Goal: Task Accomplishment & Management: Complete application form

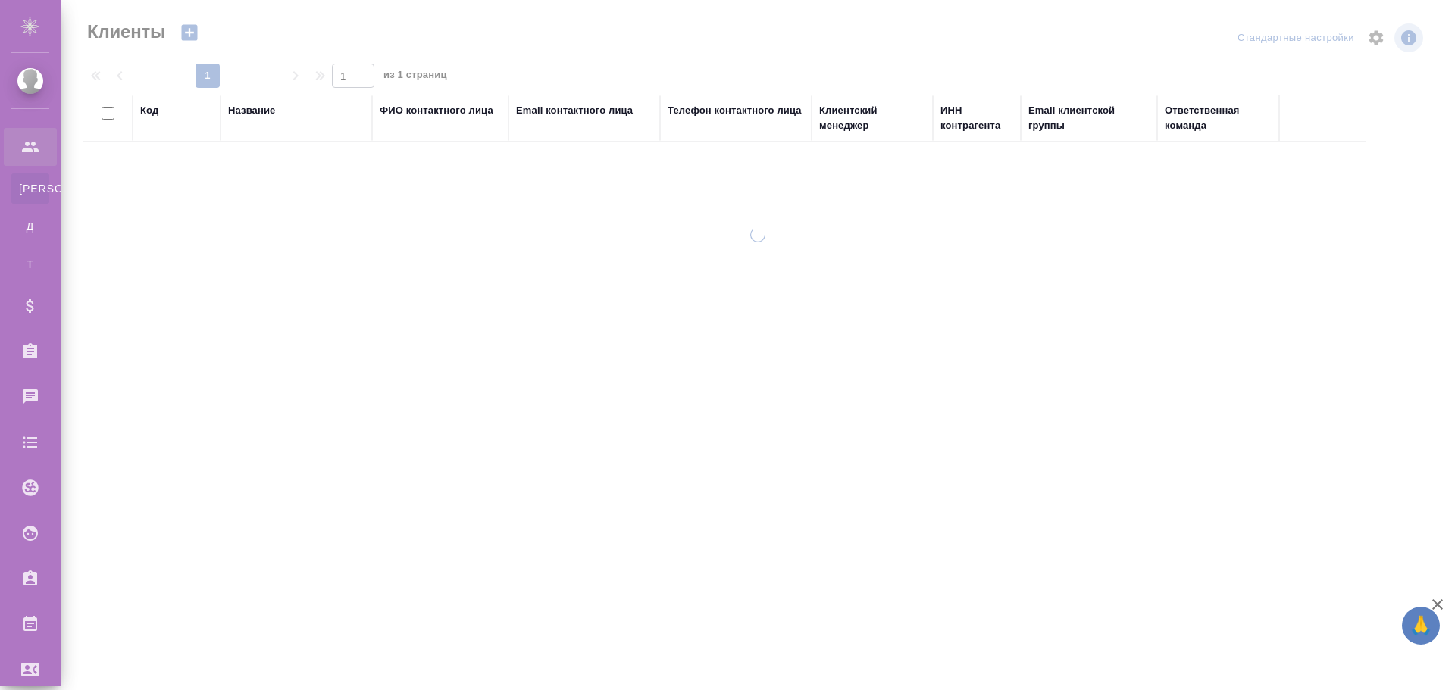
select select "RU"
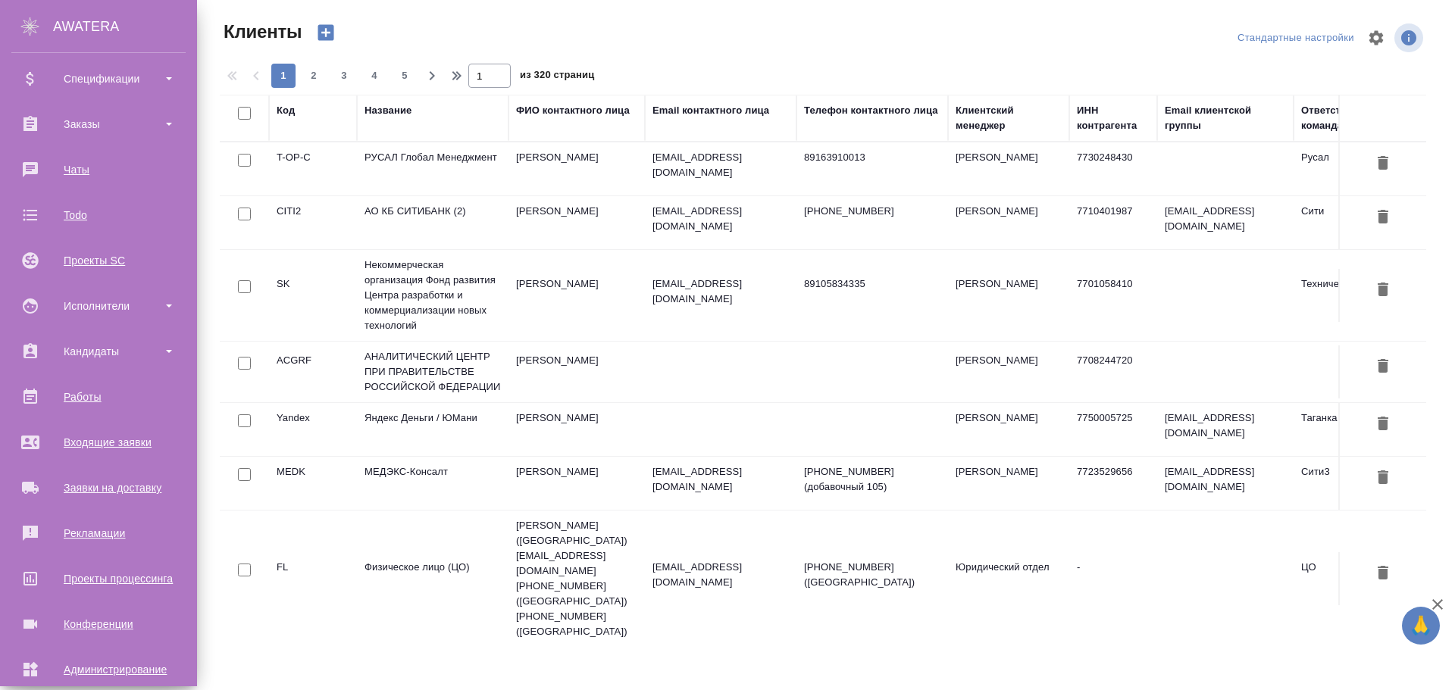
scroll to position [298, 0]
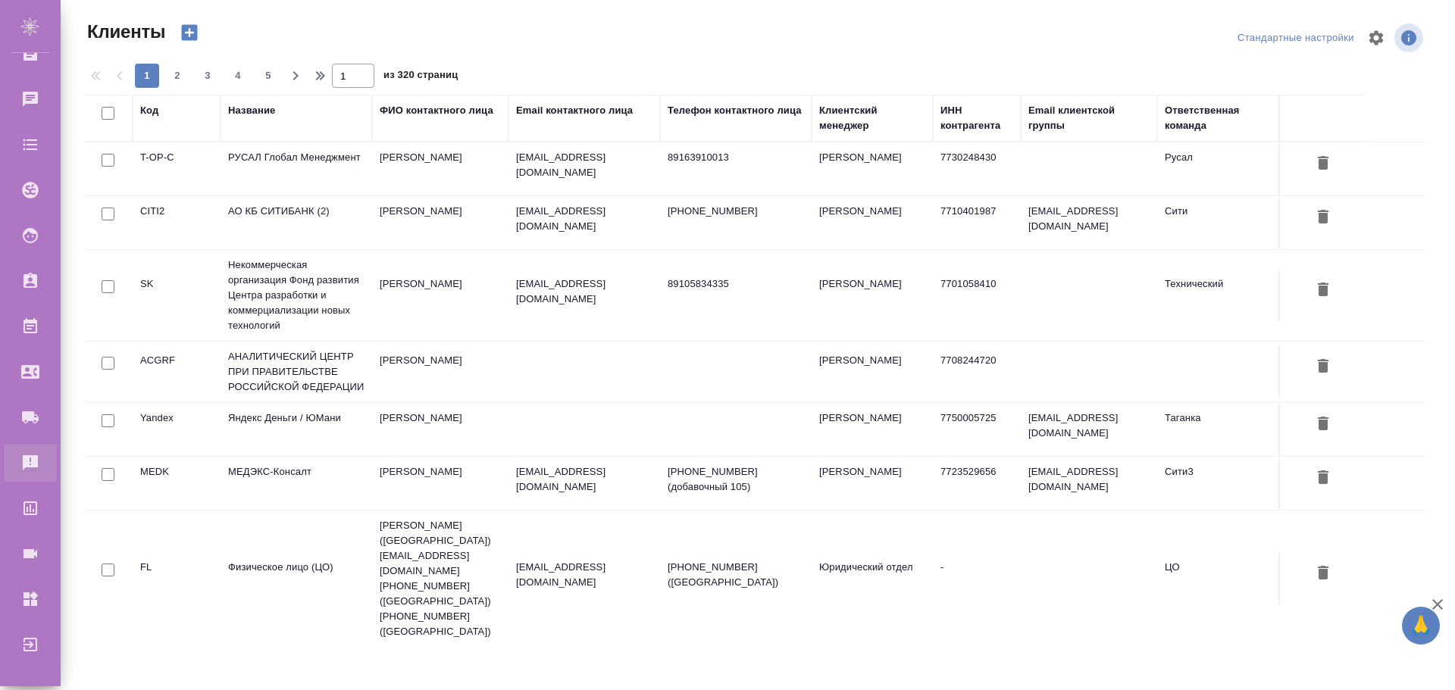
click at [30, 461] on div "Рекламации" at bounding box center [11, 463] width 38 height 23
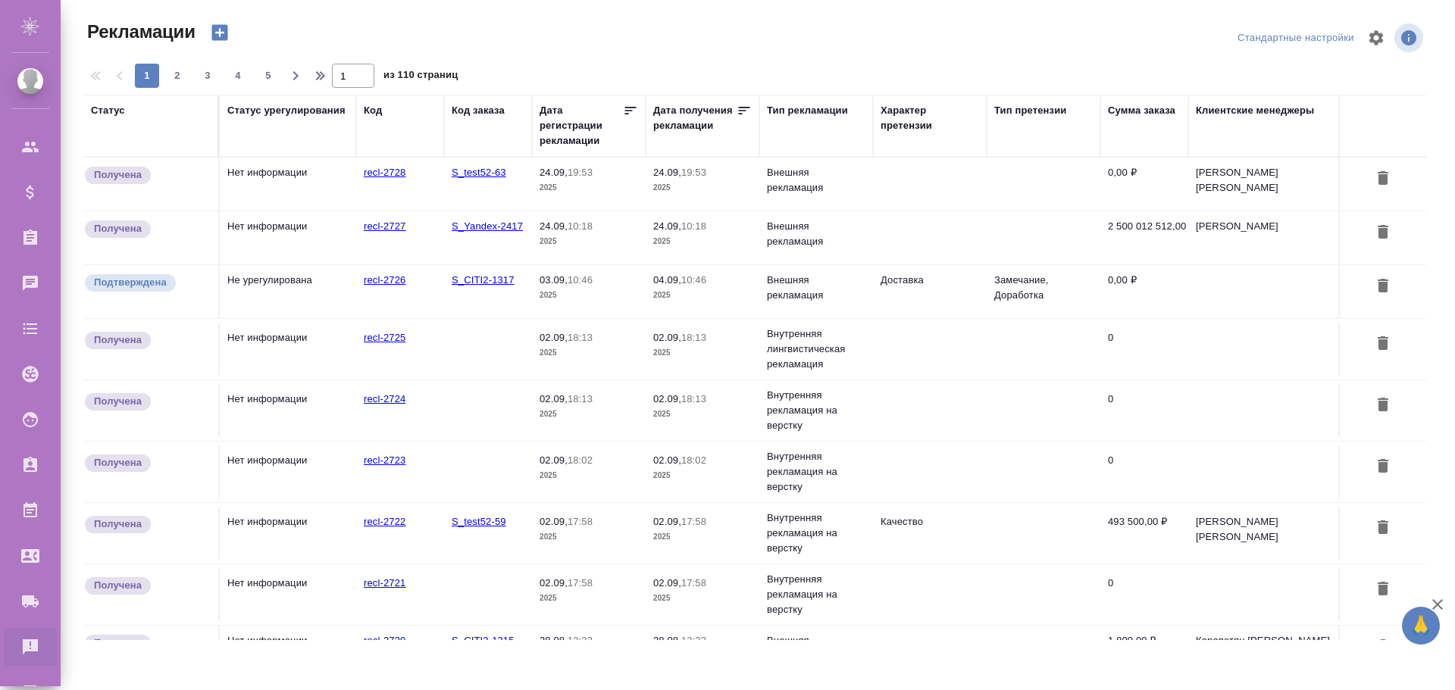
click at [265, 170] on td "Нет информации" at bounding box center [288, 184] width 136 height 53
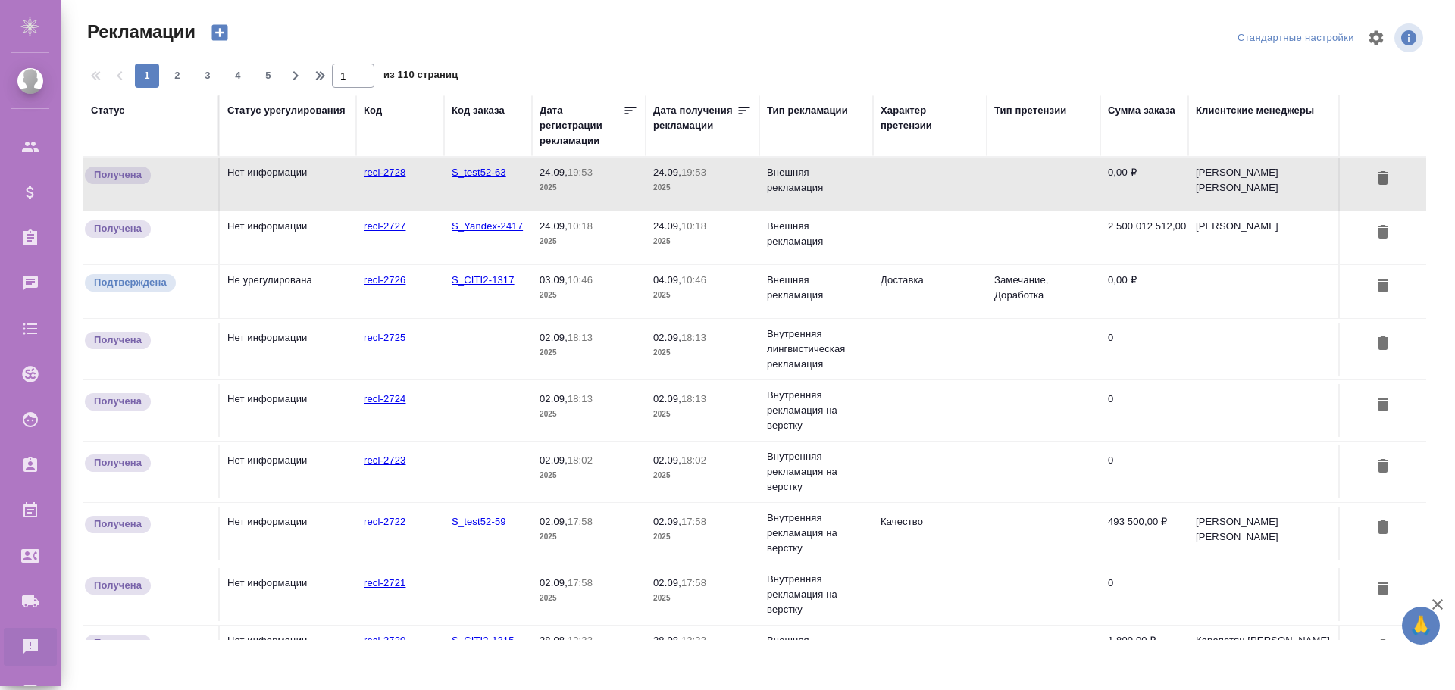
click at [265, 170] on td "Нет информации" at bounding box center [288, 184] width 136 height 53
click at [299, 189] on td "Нет информации" at bounding box center [288, 184] width 136 height 53
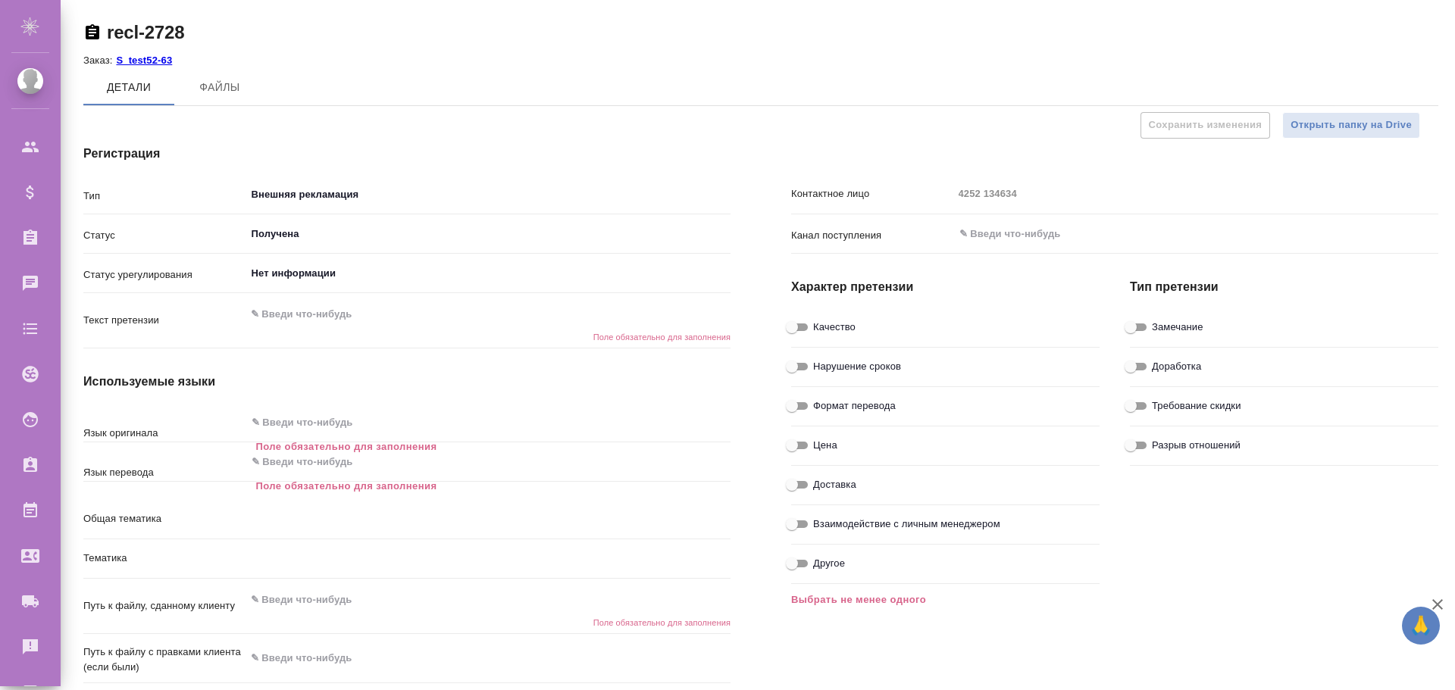
type textarea "x"
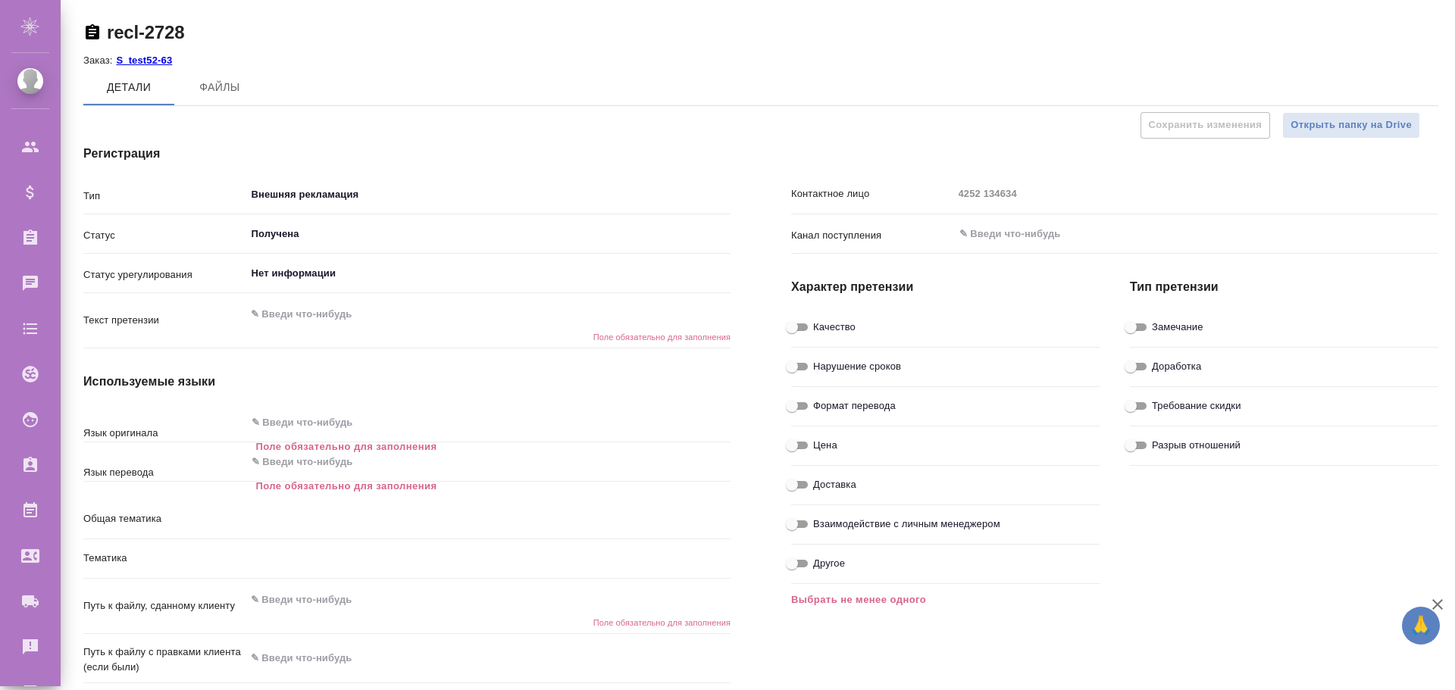
type textarea "x"
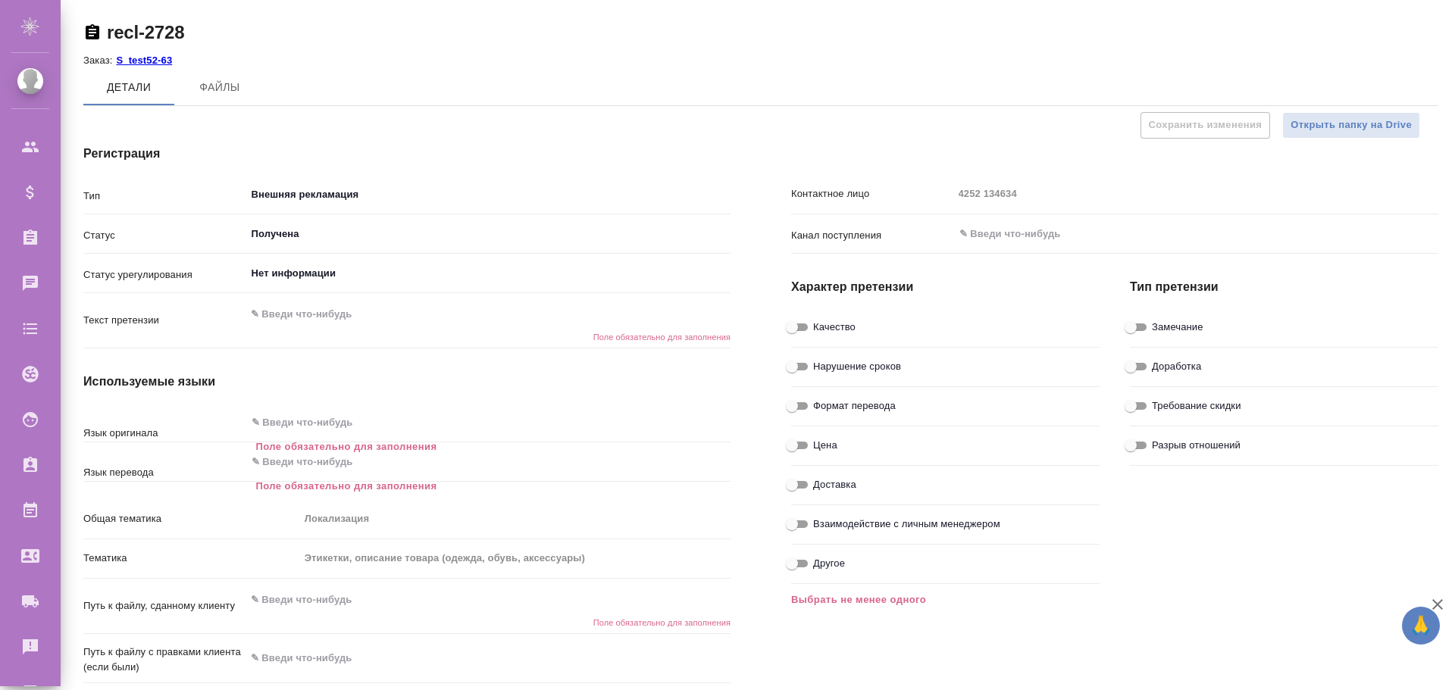
type textarea "x"
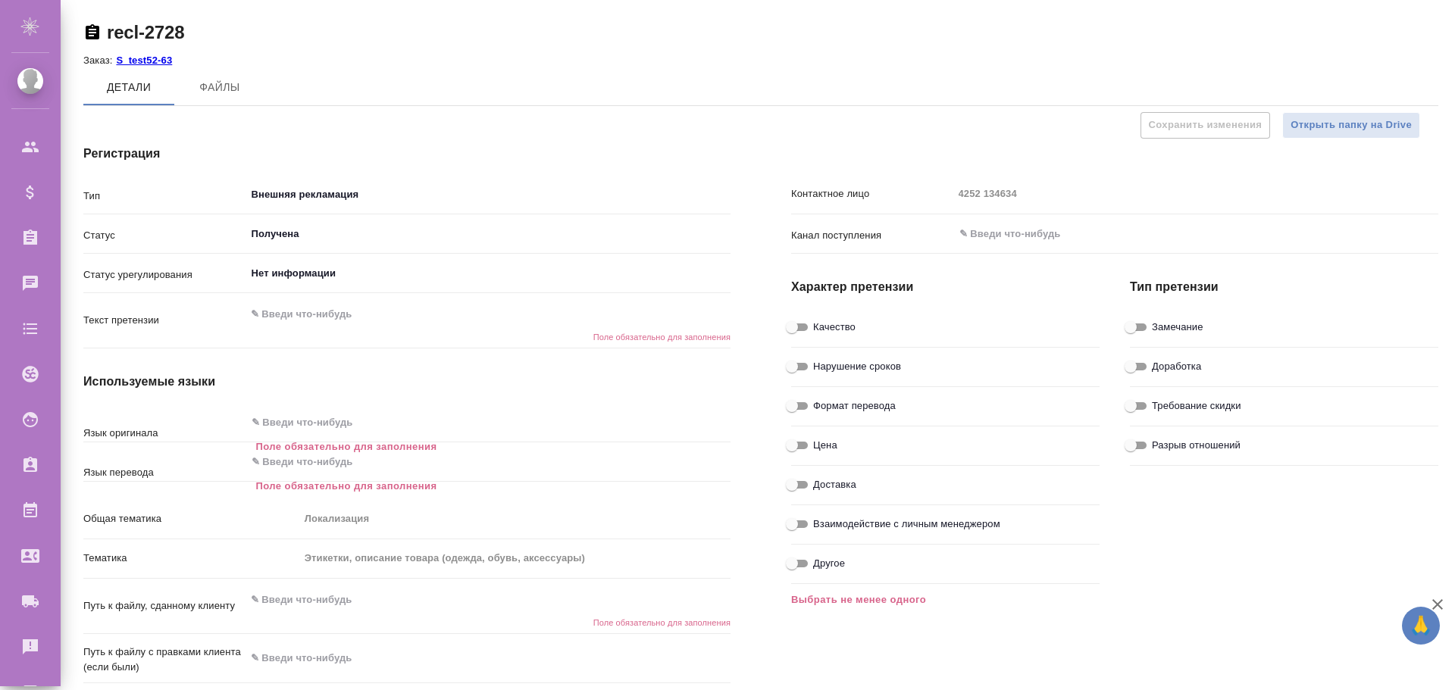
type textarea "x"
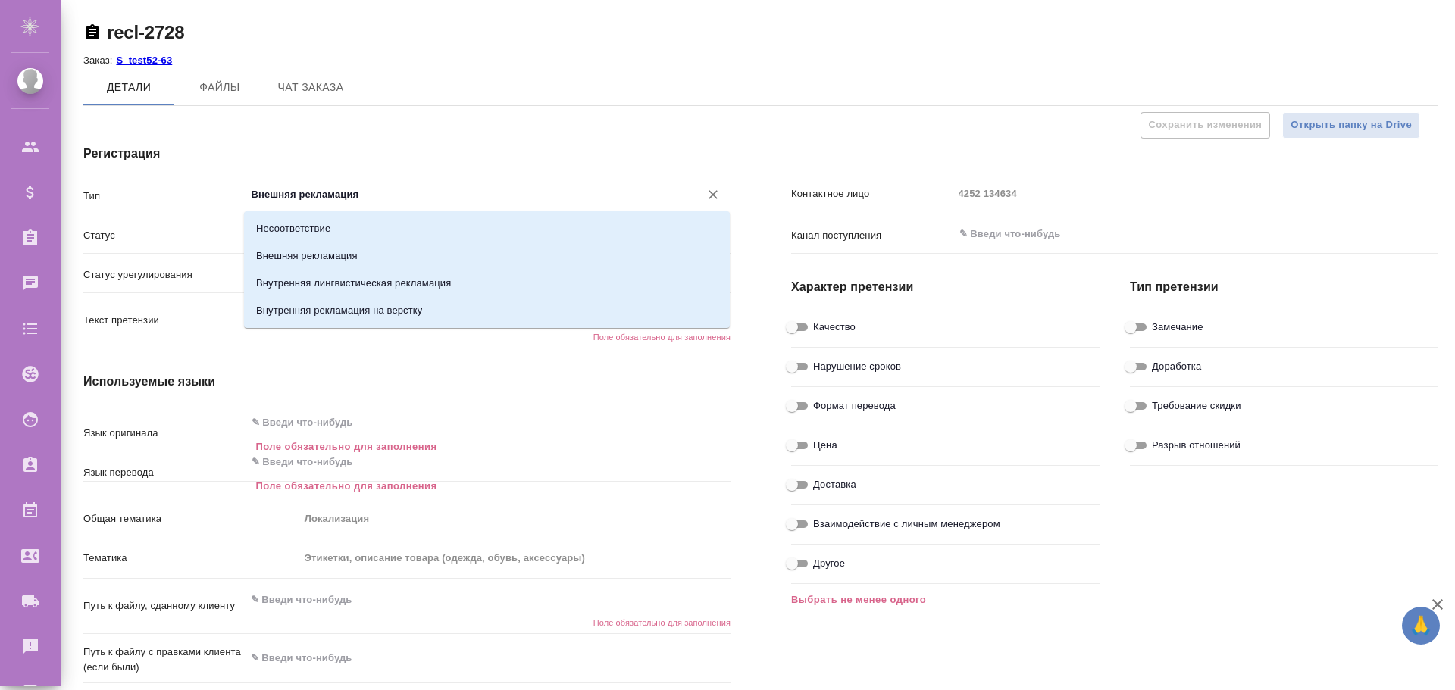
drag, startPoint x: 251, startPoint y: 190, endPoint x: 368, endPoint y: 190, distance: 117.4
click at [368, 190] on input "Внешняя рекламация" at bounding box center [463, 195] width 426 height 18
click at [373, 191] on input "Внешняя рекламация" at bounding box center [463, 195] width 426 height 18
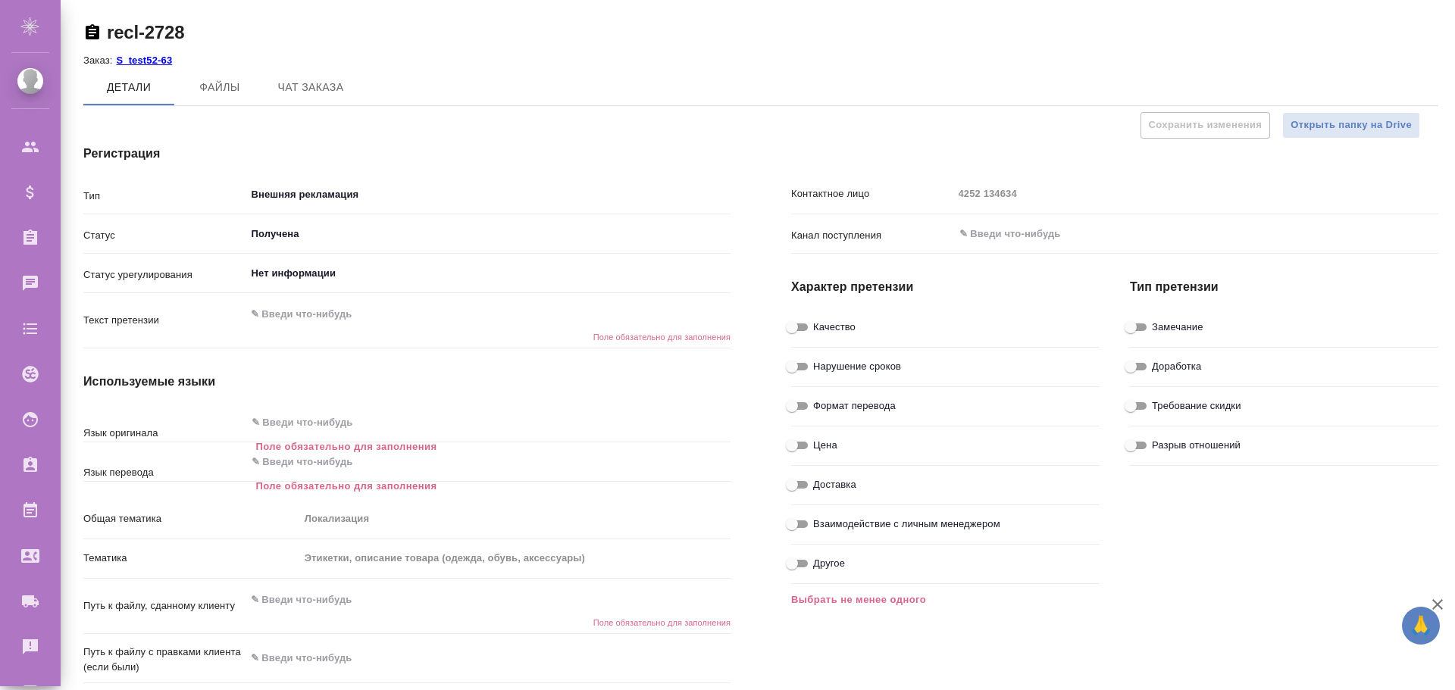
click at [342, 139] on div "Регистрация Тип Внешняя рекламация ​ Статус Получена ​ Статус урегулирования Не…" at bounding box center [407, 471] width 708 height 715
click at [294, 189] on input "Внешняя рекламация" at bounding box center [463, 195] width 426 height 18
click at [306, 164] on div "Регистрация Тип Внешняя рекламация ​ Статус Получена ​ Статус урегулирования Не…" at bounding box center [407, 471] width 708 height 715
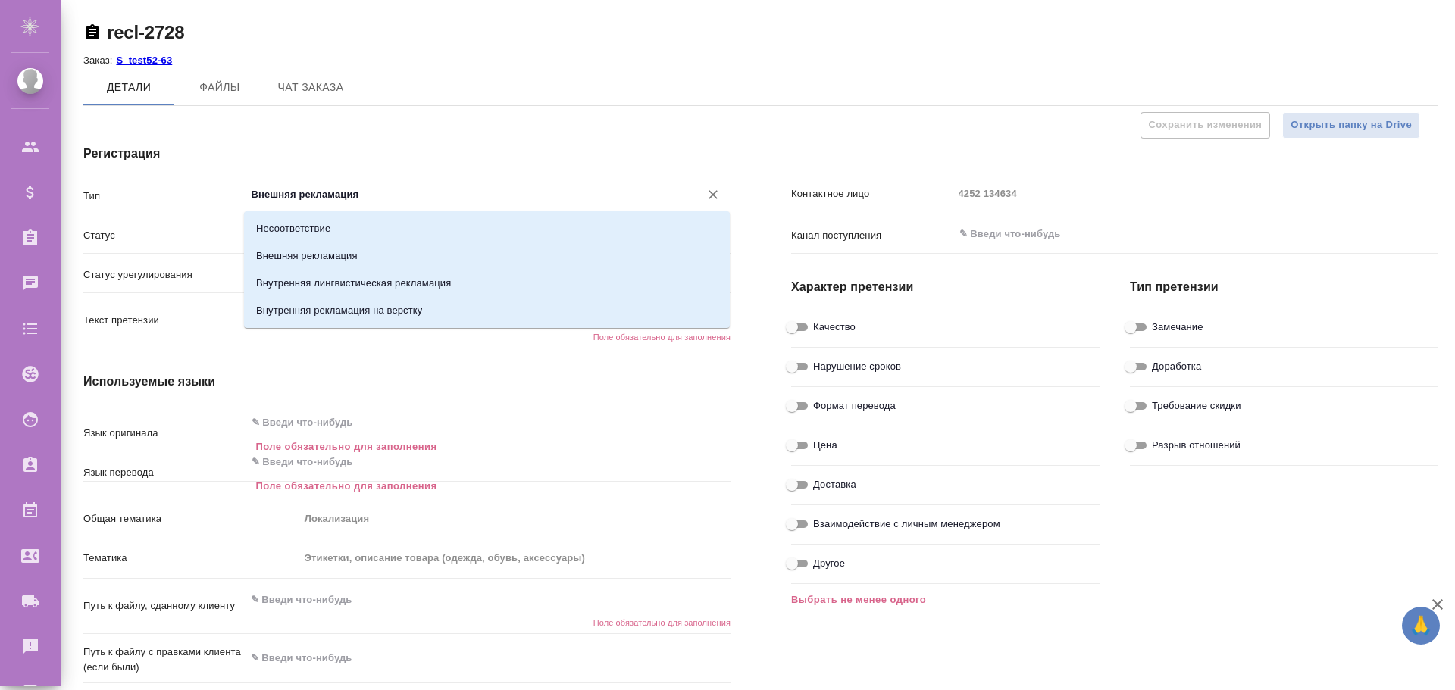
click at [302, 197] on input "Внешняя рекламация" at bounding box center [463, 195] width 426 height 18
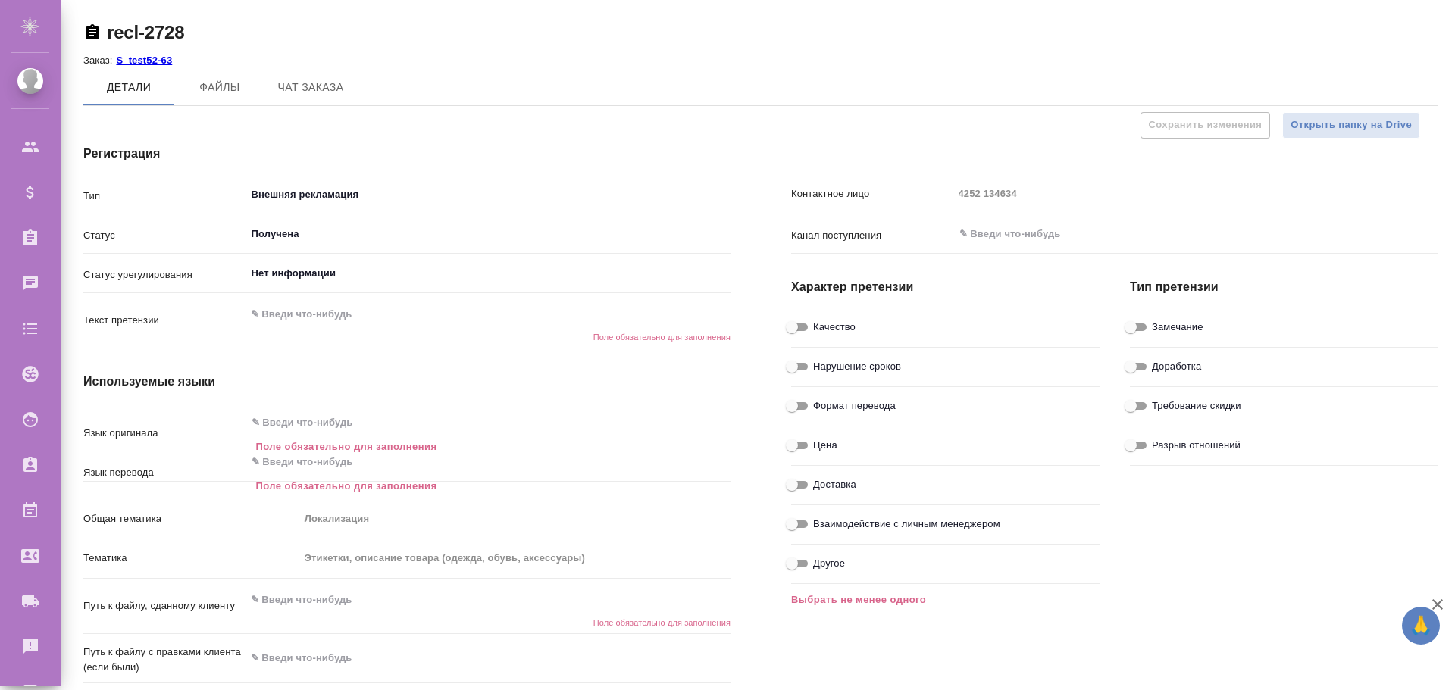
click at [305, 145] on h4 "Регистрация" at bounding box center [406, 154] width 647 height 18
click at [304, 239] on input "Получена" at bounding box center [463, 234] width 426 height 18
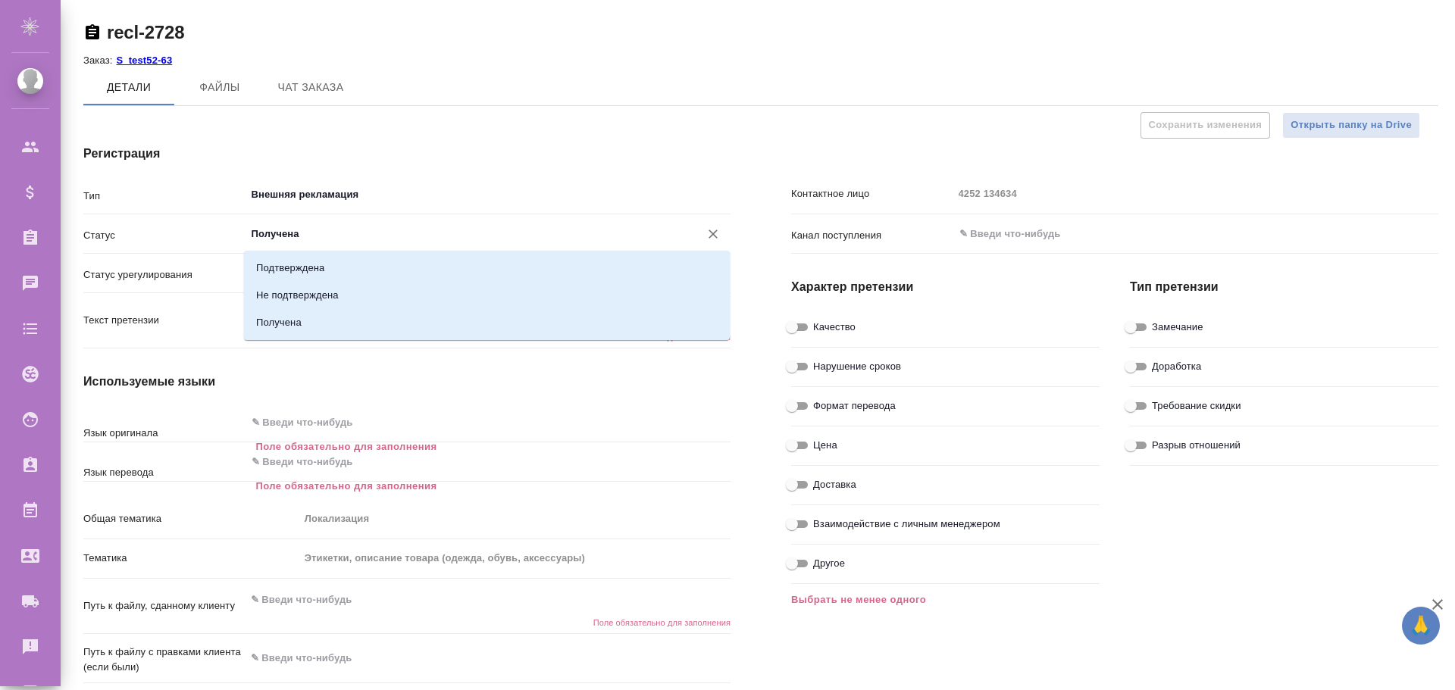
click at [336, 136] on div "Регистрация Тип Внешняя рекламация ​ Статус Получена ​ Статус урегулирования Не…" at bounding box center [407, 471] width 708 height 715
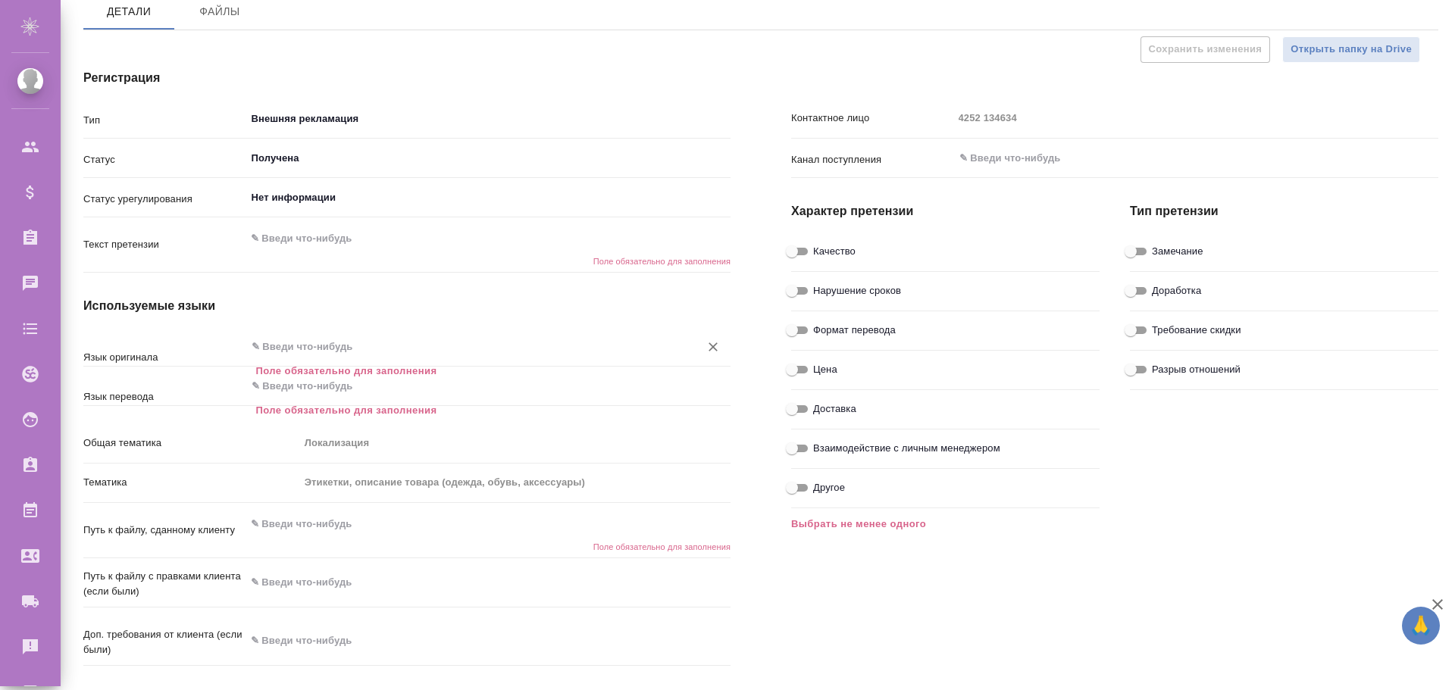
type textarea "x"
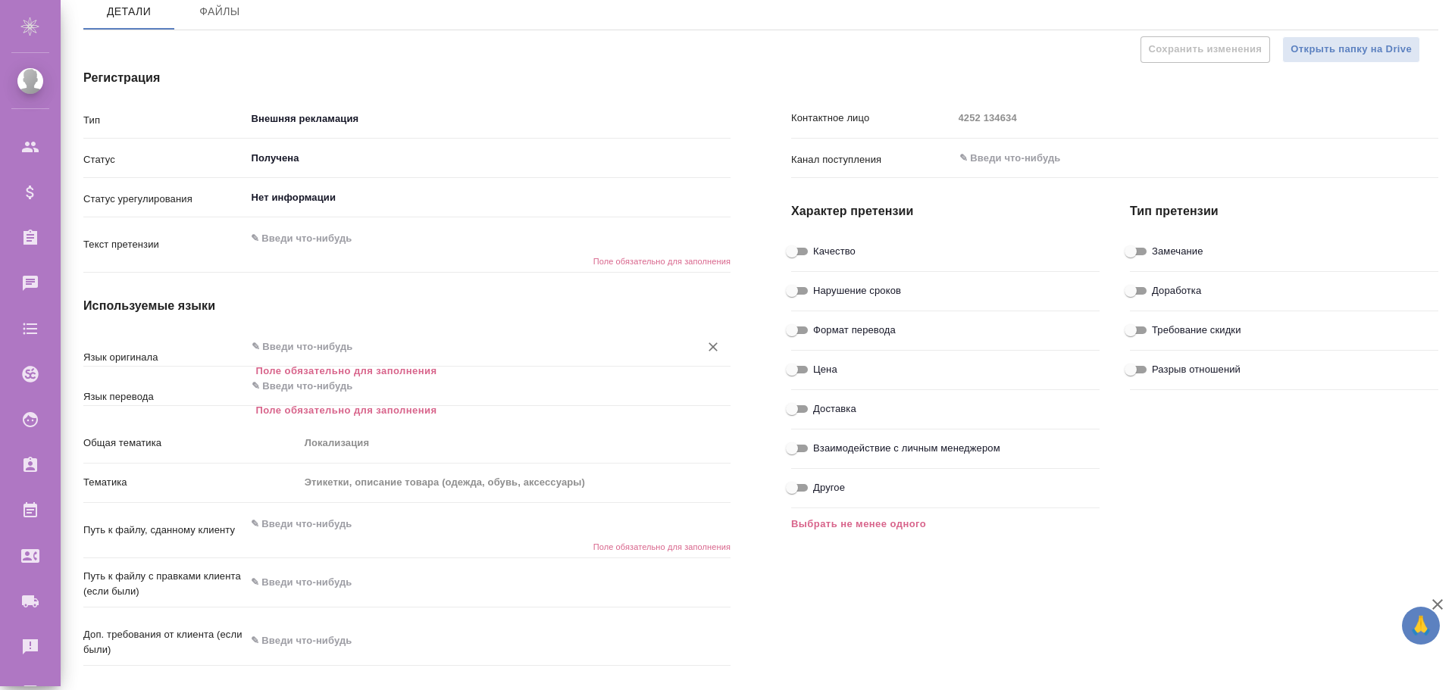
type textarea "x"
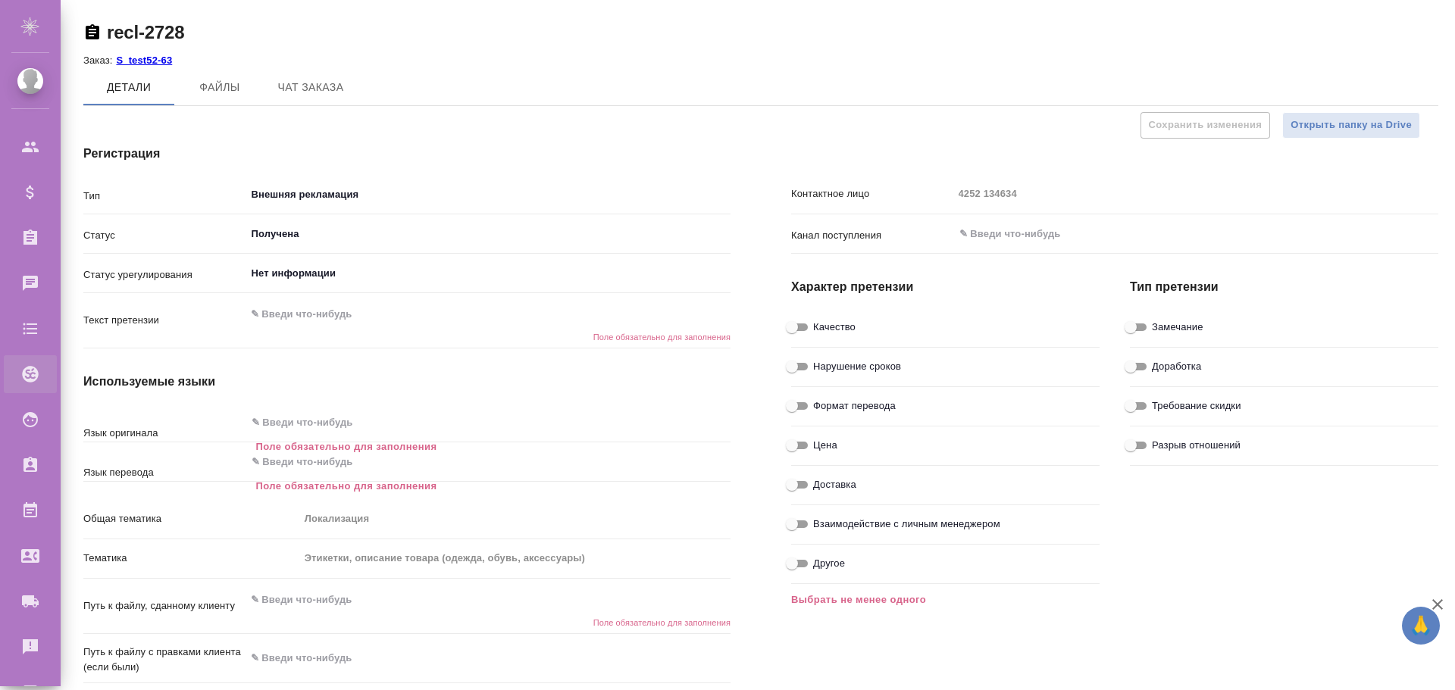
type textarea "x"
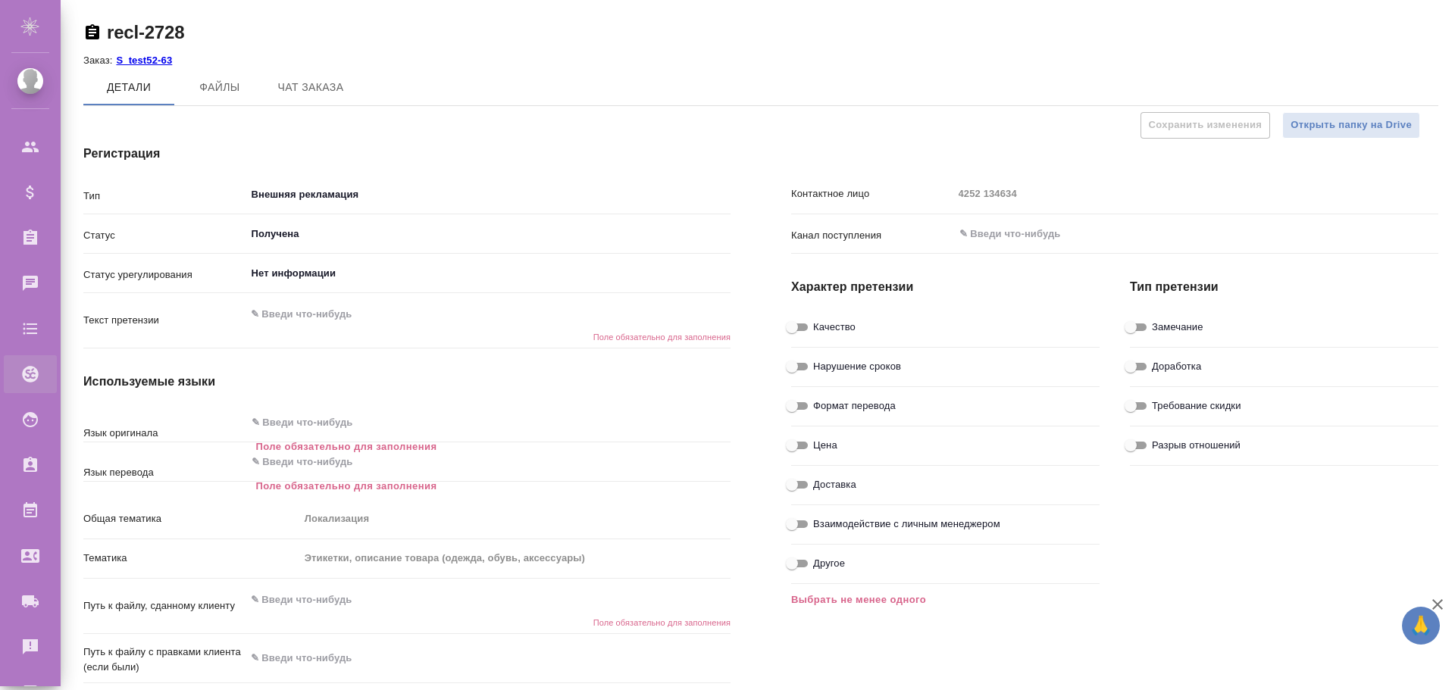
type textarea "x"
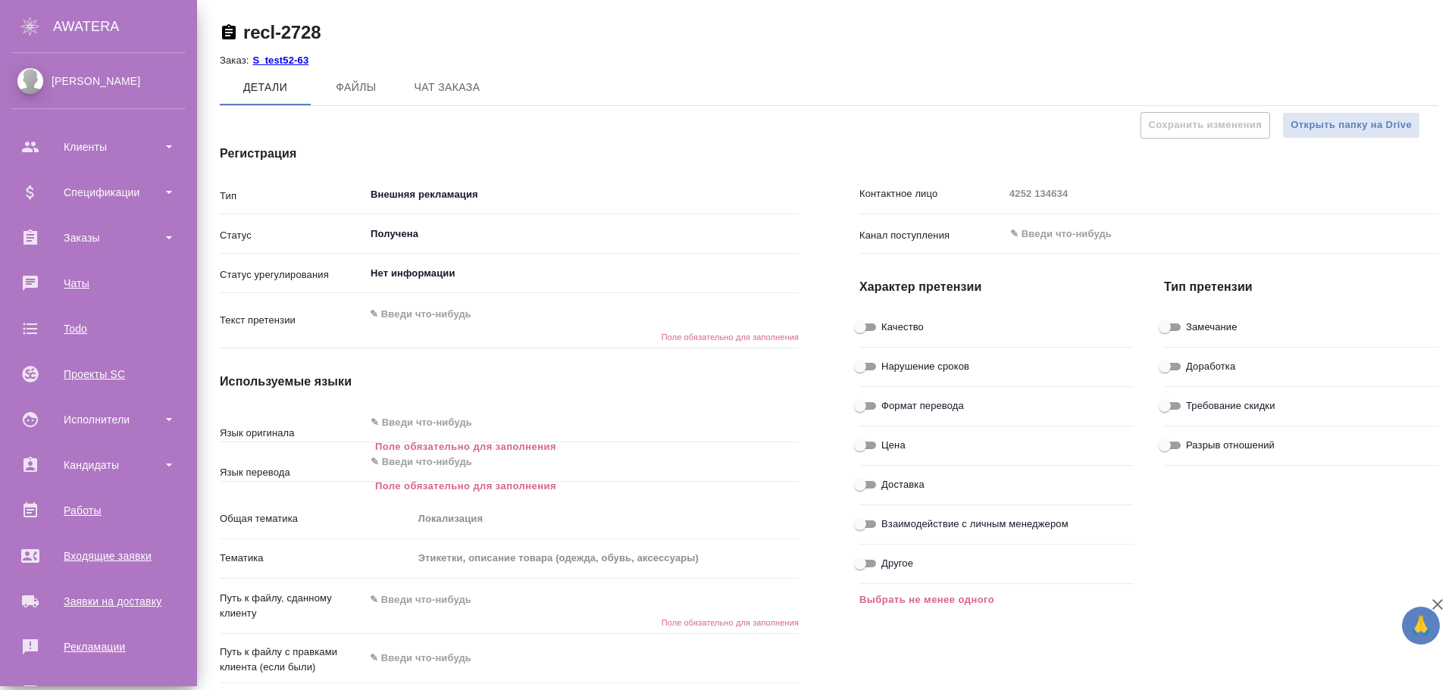
type textarea "x"
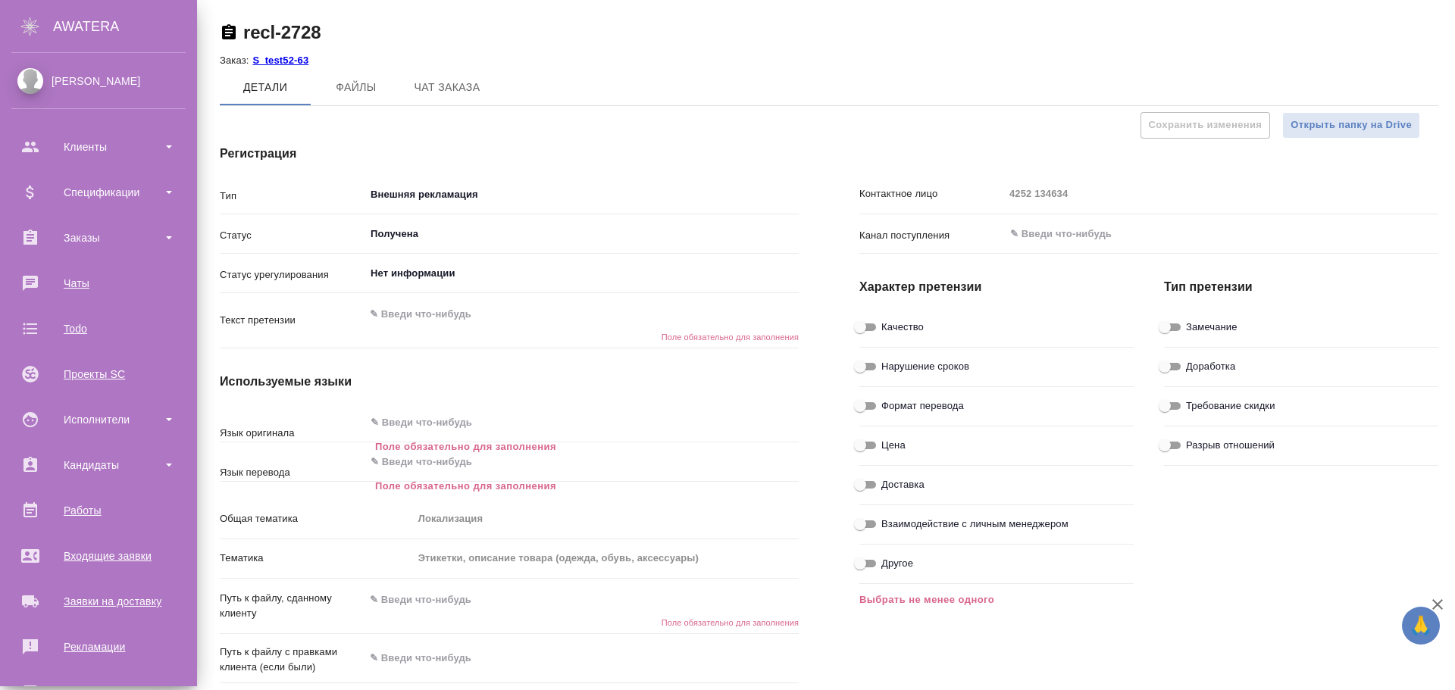
type textarea "x"
